Goal: Download file/media

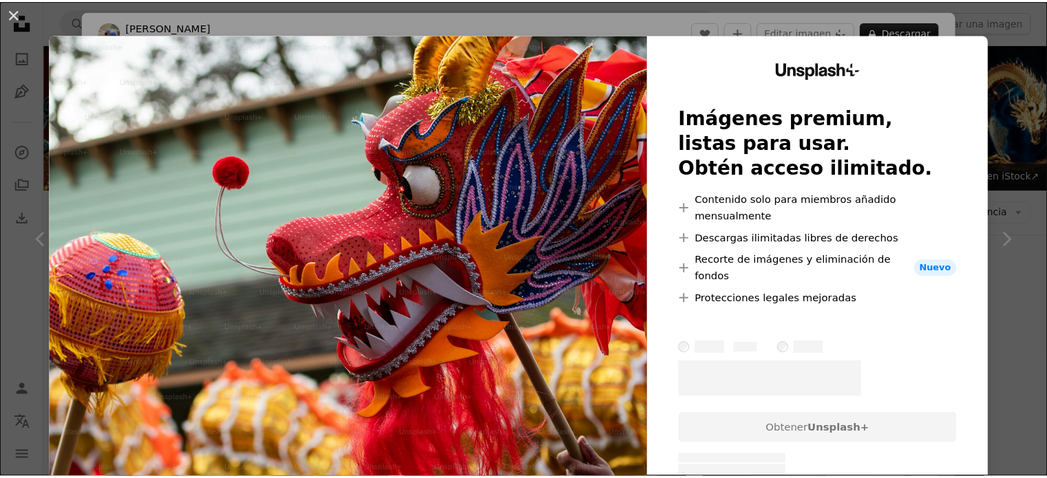
scroll to position [826, 0]
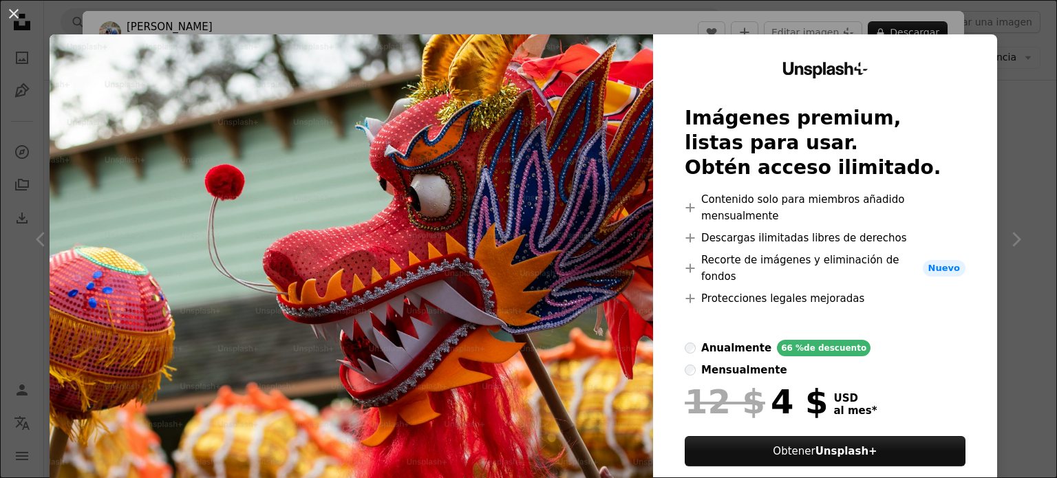
click at [1008, 129] on div "An X shape Unsplash+ Imágenes premium, listas para usar. Obtén acceso ilimitado…" at bounding box center [528, 239] width 1057 height 478
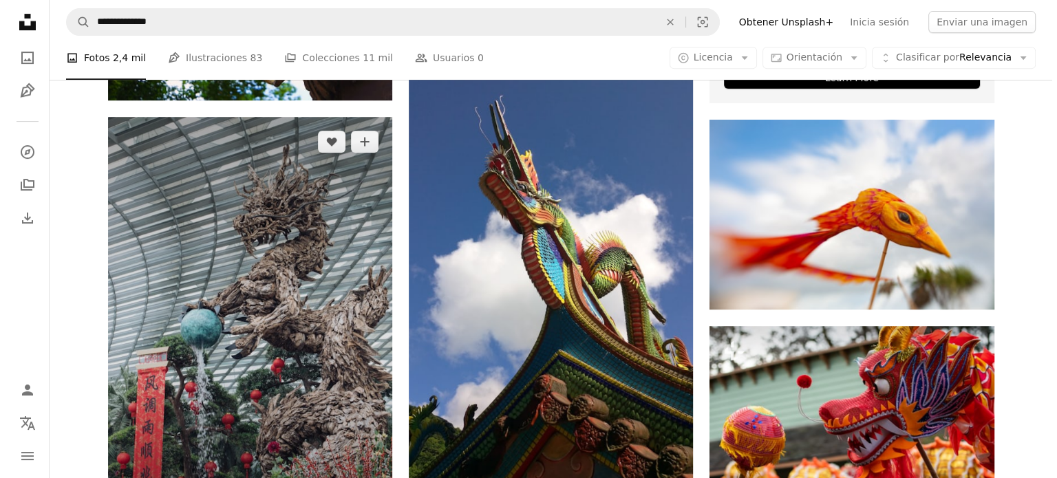
scroll to position [757, 0]
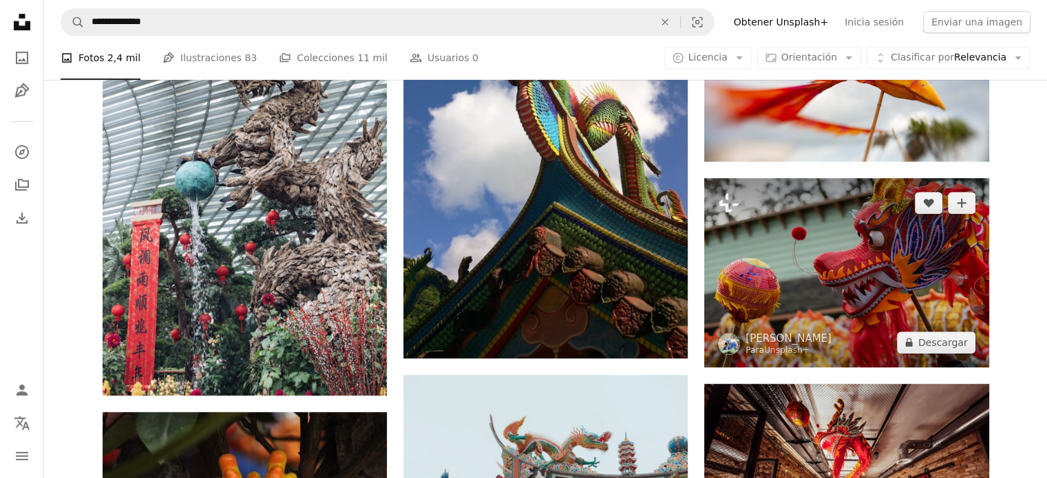
click at [863, 258] on img at bounding box center [846, 272] width 284 height 189
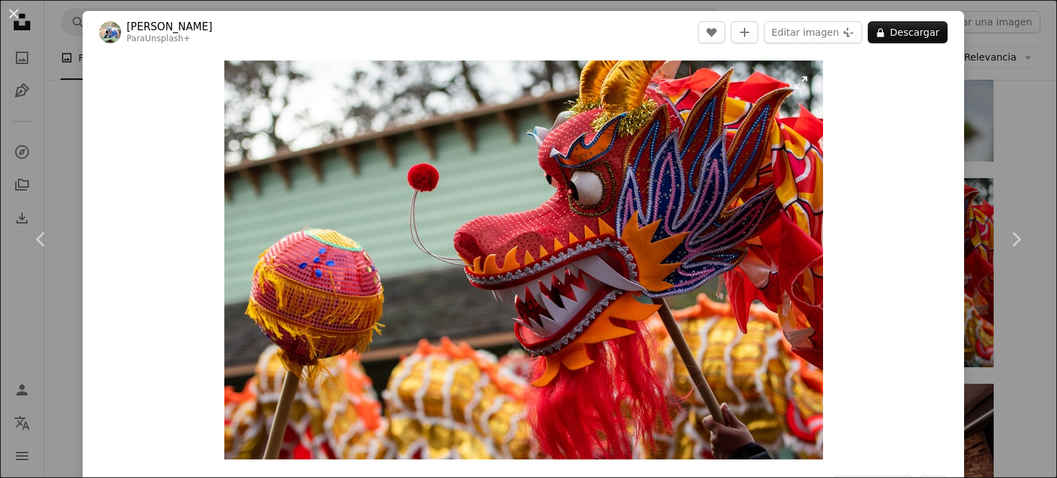
click at [653, 259] on img "Ampliar en esta imagen" at bounding box center [523, 260] width 599 height 399
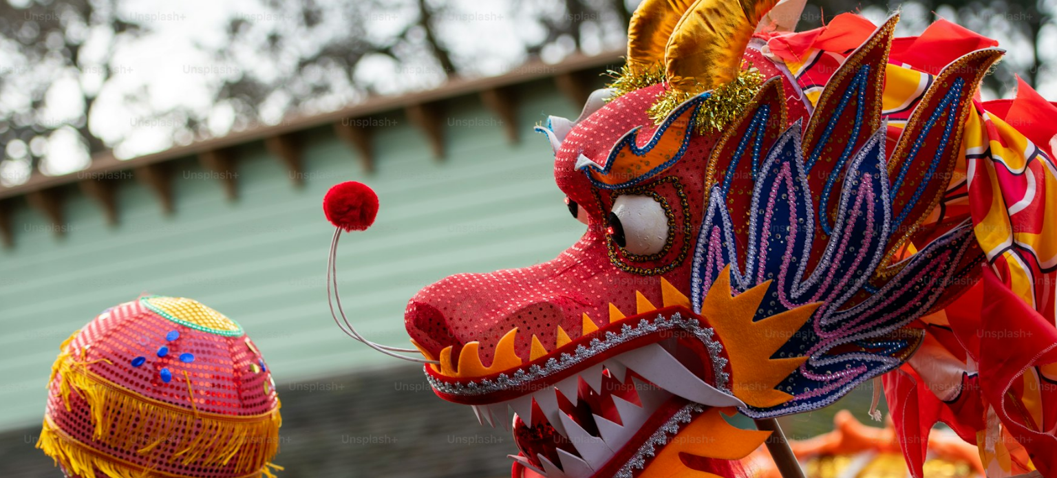
scroll to position [107, 0]
